Goal: Navigation & Orientation: Go to known website

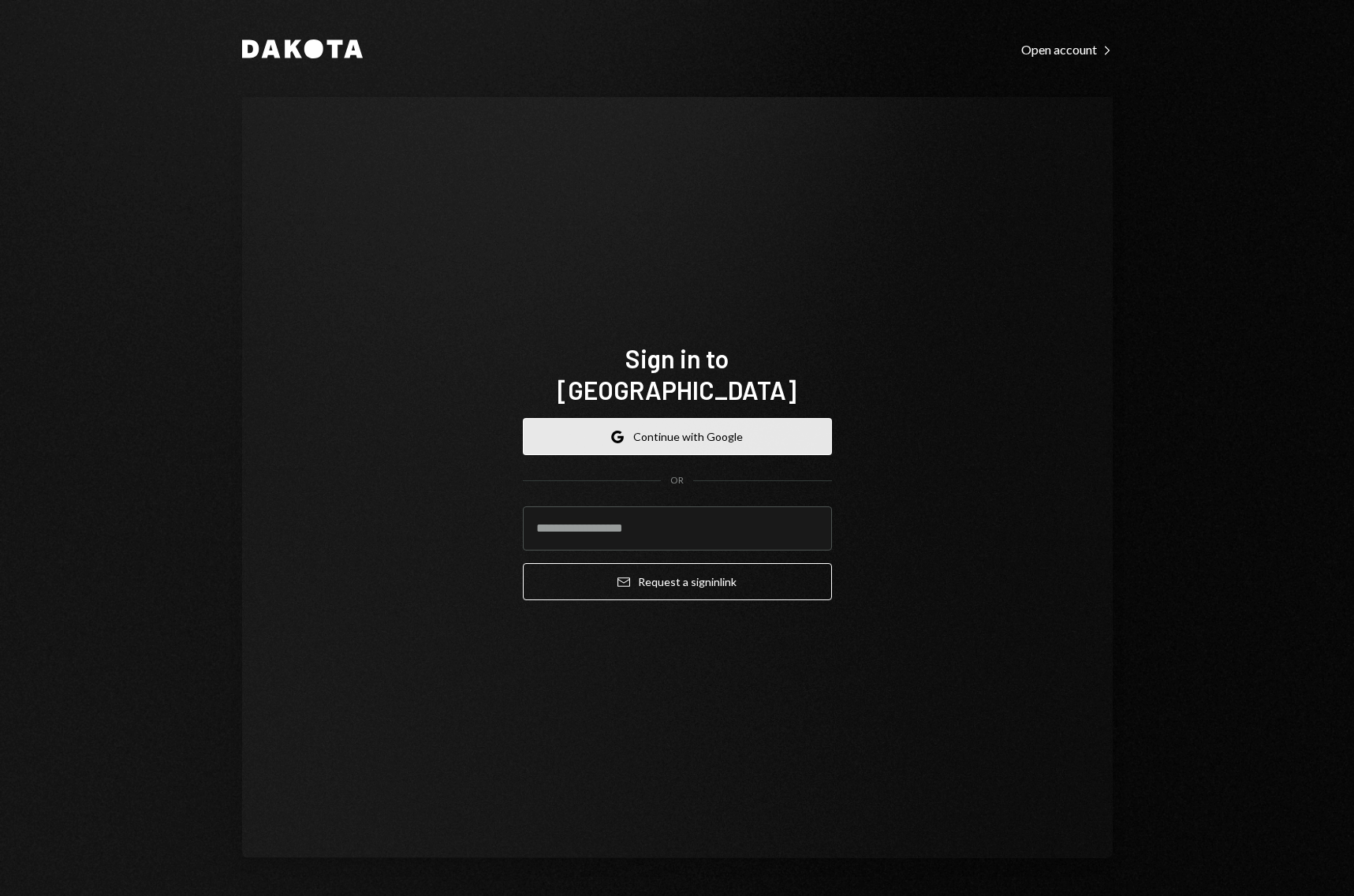
click at [732, 418] on button "Google Continue with Google" at bounding box center [677, 436] width 309 height 37
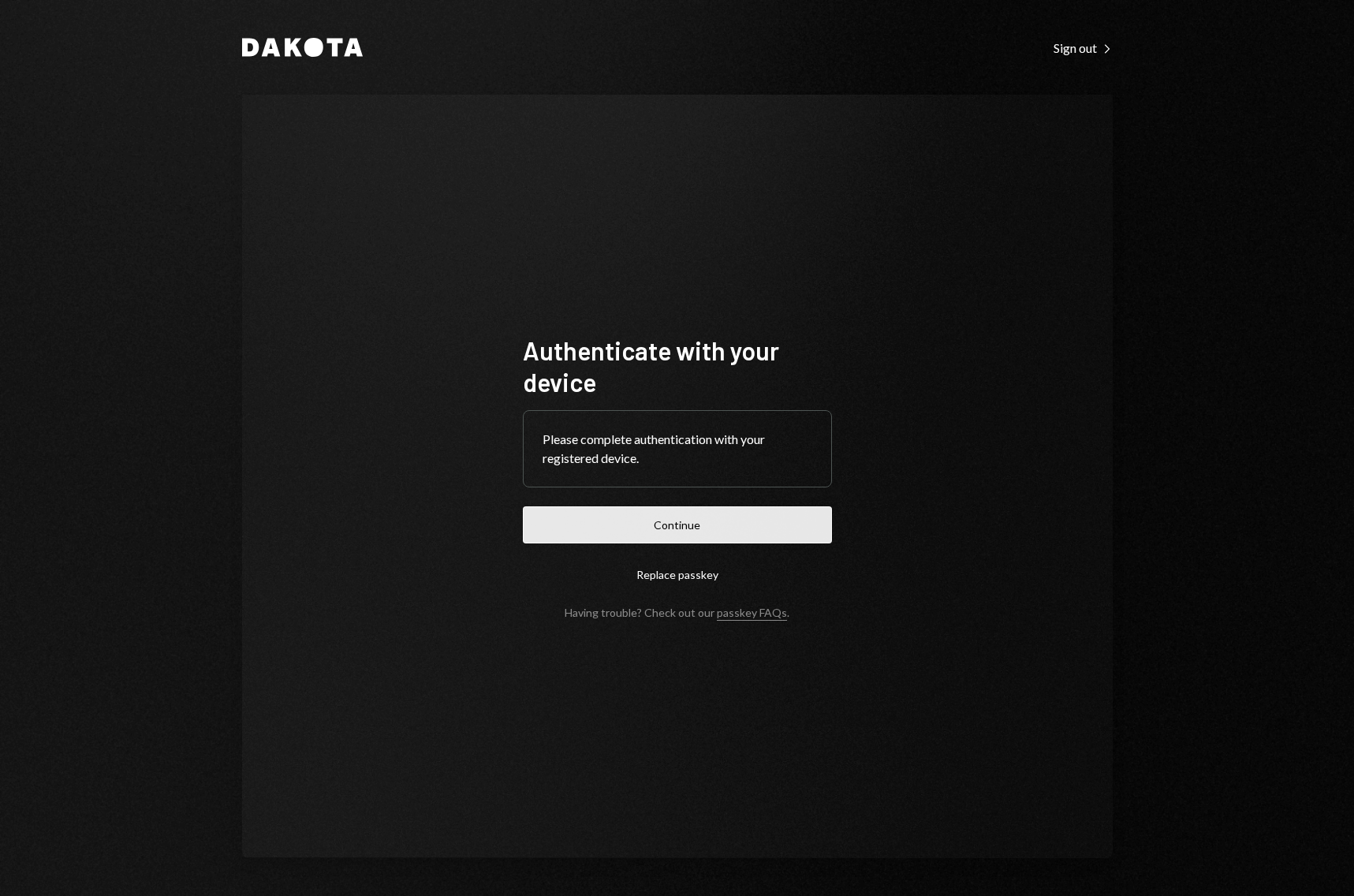
click at [717, 524] on button "Continue" at bounding box center [677, 524] width 309 height 37
